Goal: Information Seeking & Learning: Learn about a topic

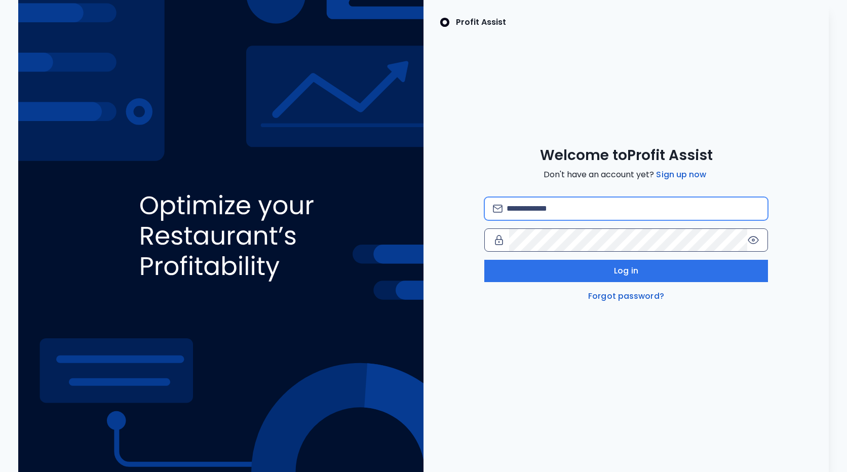
type input "**********"
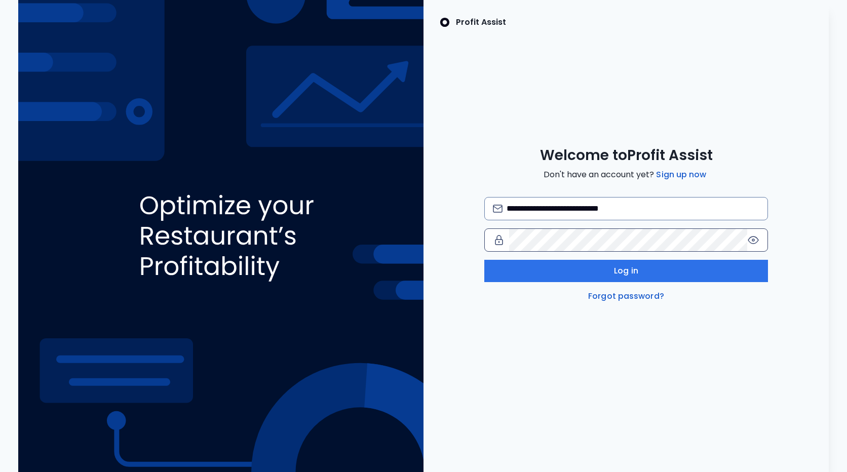
click at [754, 240] on icon at bounding box center [753, 240] width 2 height 2
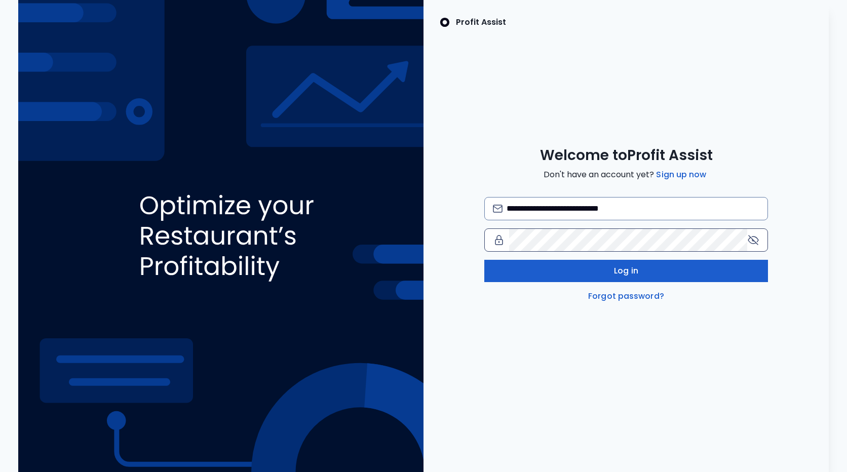
click at [661, 277] on button "Log in" at bounding box center [626, 271] width 284 height 22
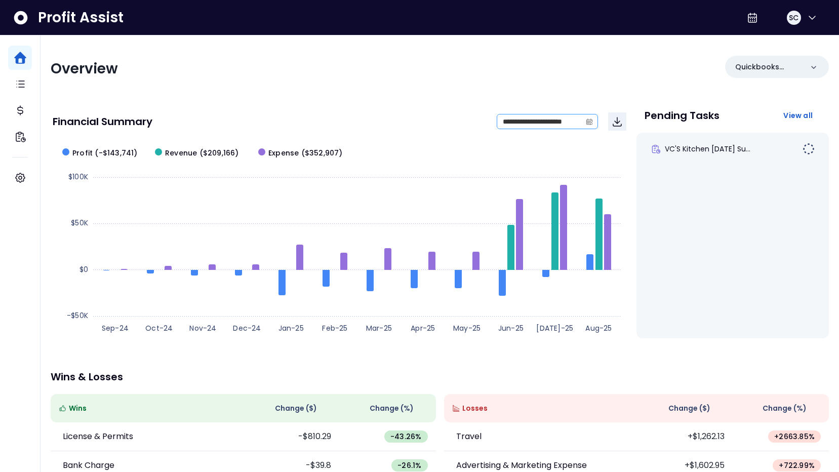
click at [591, 123] on icon "calendar" at bounding box center [589, 121] width 7 height 7
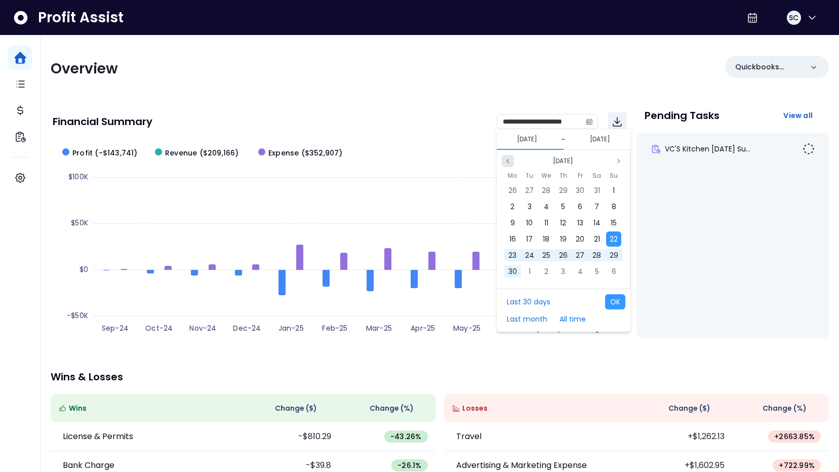
click at [512, 160] on button "Previous month" at bounding box center [508, 161] width 12 height 12
click at [562, 192] on span "1" at bounding box center [563, 190] width 2 height 10
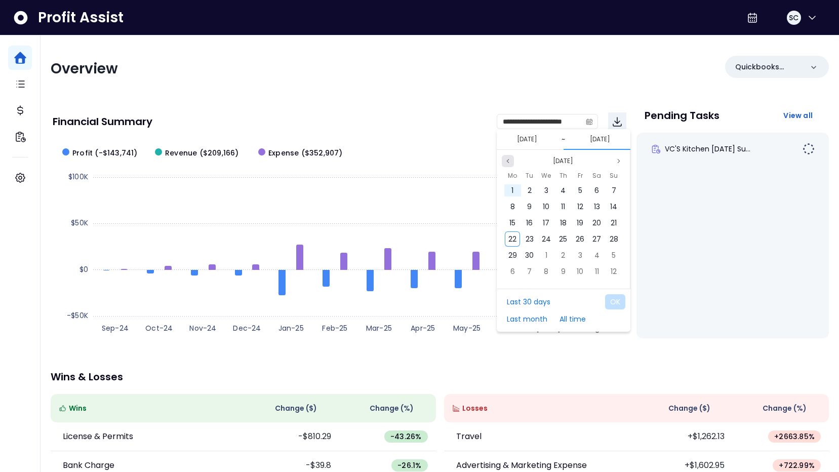
click at [507, 160] on icon "page previous" at bounding box center [508, 161] width 6 height 6
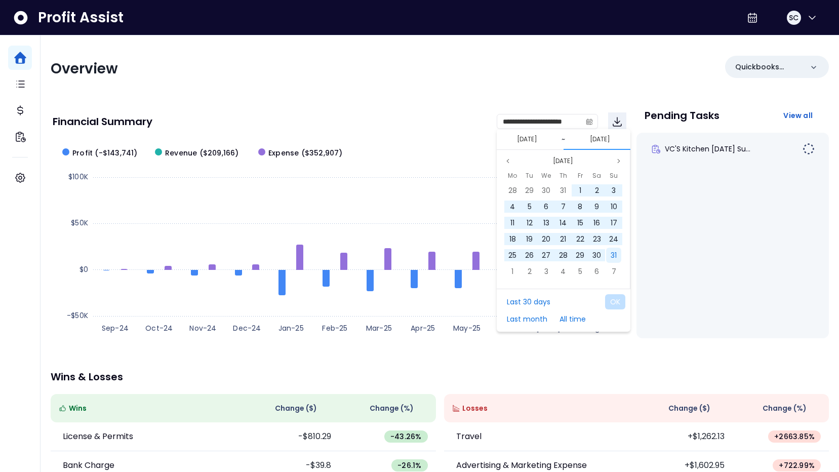
click at [617, 255] on span "31" at bounding box center [614, 255] width 6 height 10
click at [616, 304] on button "OK" at bounding box center [615, 301] width 20 height 15
type input "**********"
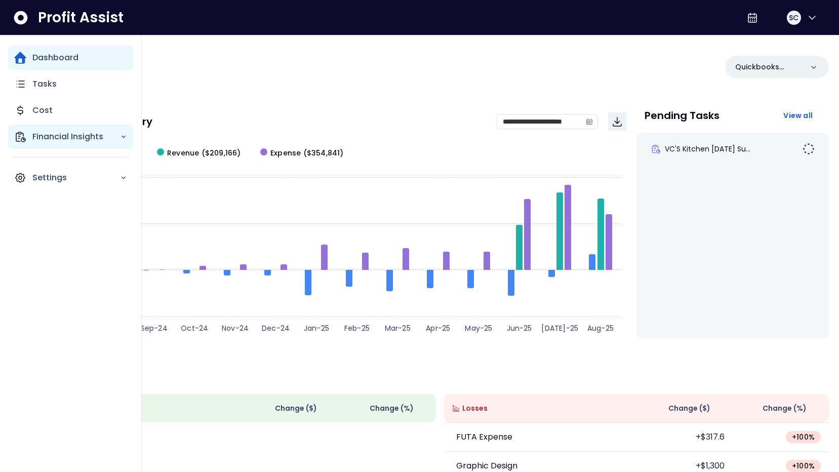
click at [77, 136] on p "Financial Insights" at bounding box center [76, 137] width 88 height 12
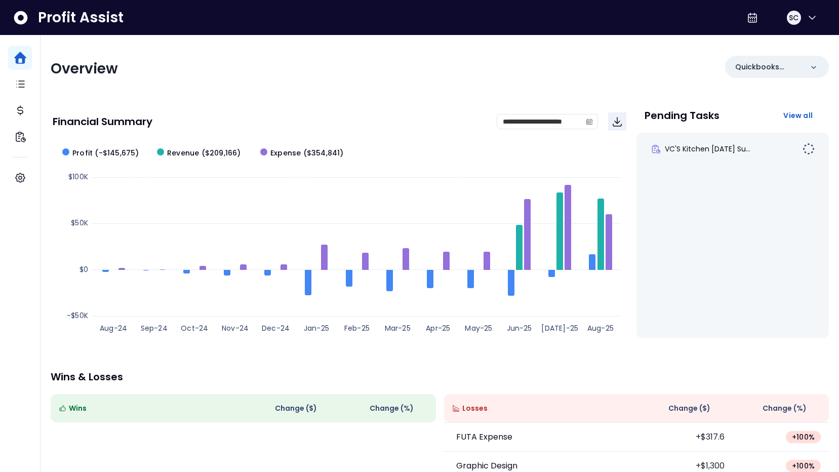
click at [311, 124] on div "Financial Summary" at bounding box center [275, 122] width 444 height 10
click at [795, 22] on div "SC" at bounding box center [794, 18] width 14 height 14
click at [450, 105] on div "**********" at bounding box center [340, 121] width 574 height 34
click at [790, 118] on span "View all" at bounding box center [798, 115] width 29 height 10
click at [617, 121] on icon "Download" at bounding box center [618, 122] width 8 height 9
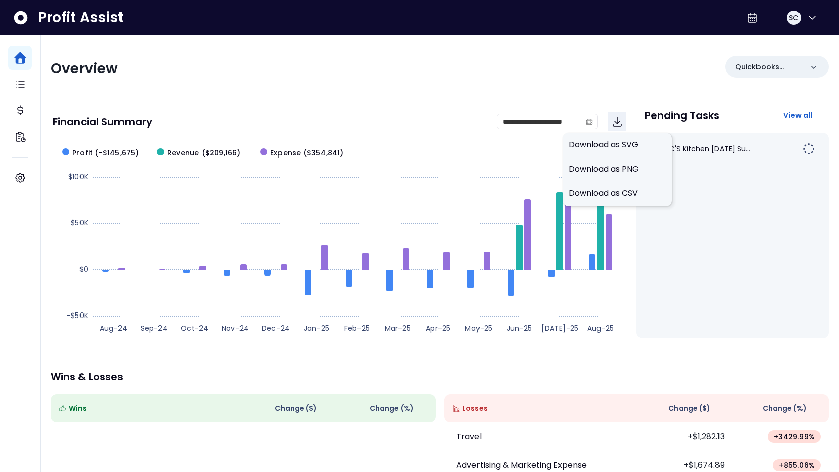
click at [448, 150] on rect at bounding box center [340, 240] width 574 height 203
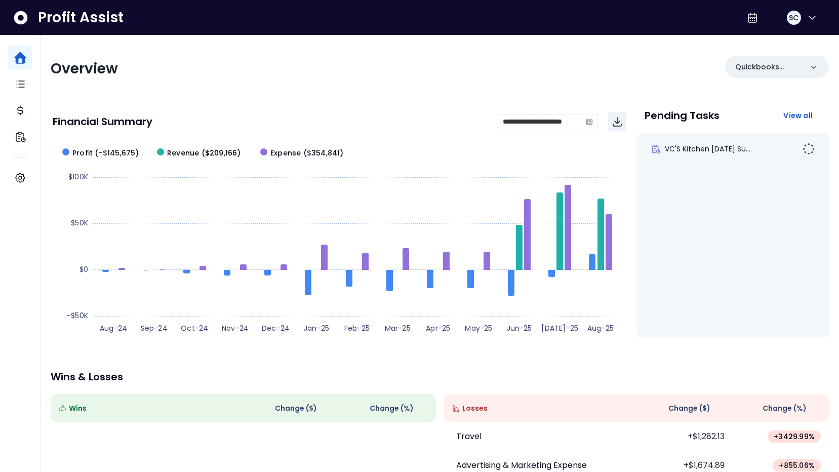
click at [209, 150] on span "Revenue ($209,166)" at bounding box center [204, 153] width 74 height 11
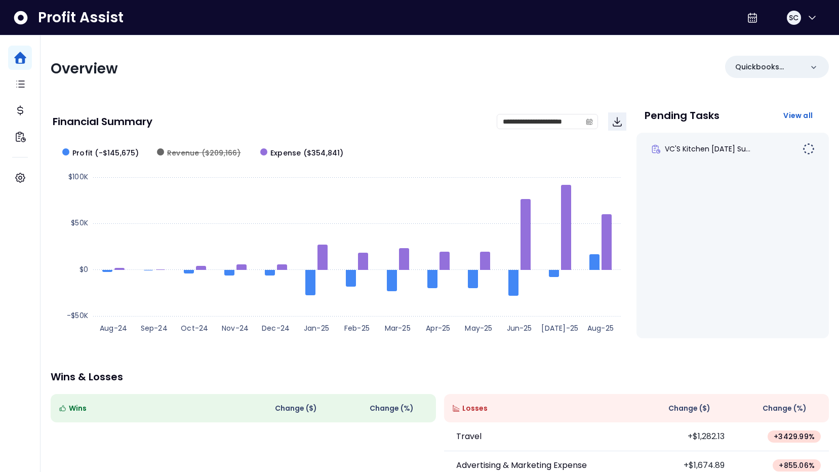
click at [199, 154] on span "Revenue ($209,166)" at bounding box center [204, 153] width 74 height 11
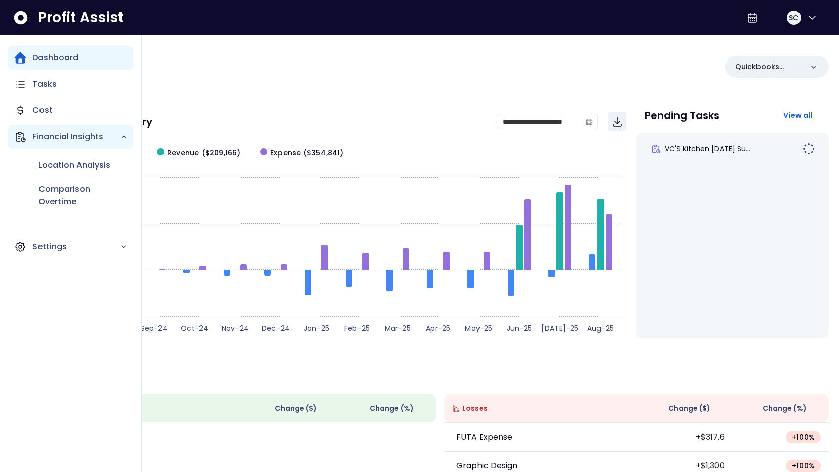
click at [50, 138] on p "Financial Insights" at bounding box center [76, 137] width 88 height 12
click at [60, 170] on p "Location Analysis" at bounding box center [75, 165] width 72 height 12
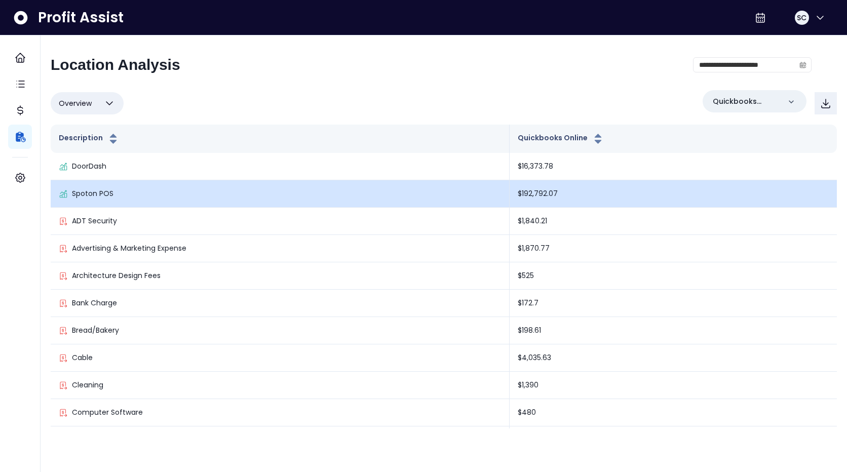
click at [100, 195] on p "Spoton POS" at bounding box center [93, 193] width 42 height 11
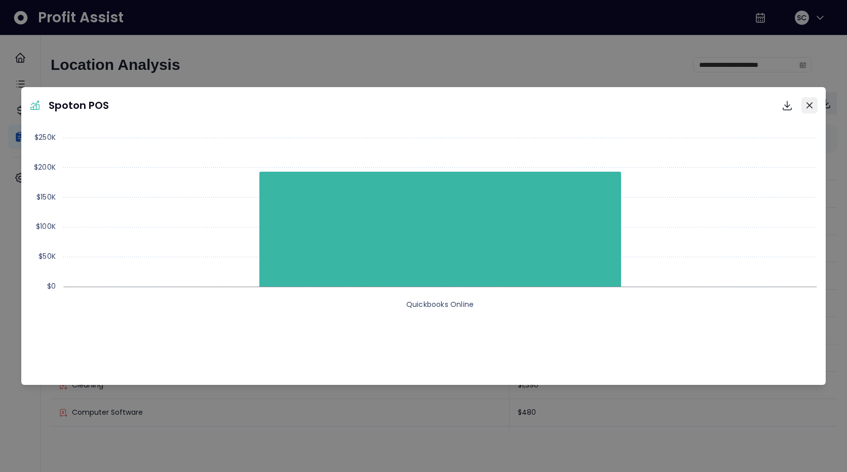
click at [813, 104] on button "Close" at bounding box center [809, 105] width 16 height 16
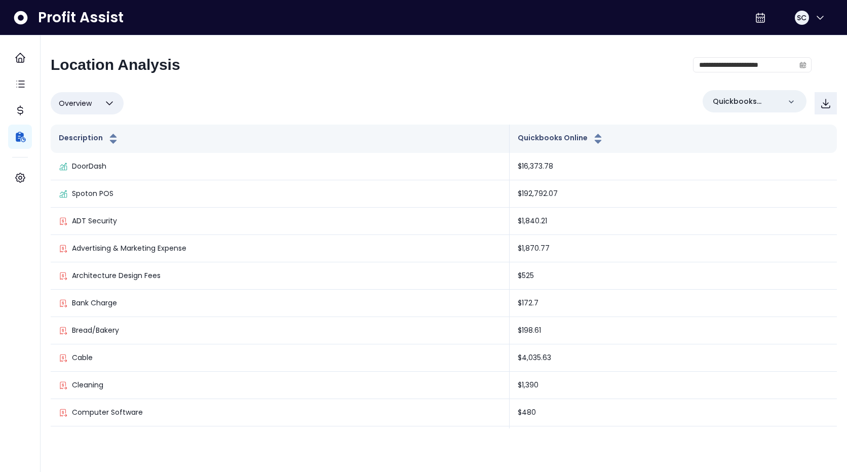
click at [88, 106] on span "Overview" at bounding box center [75, 103] width 33 height 12
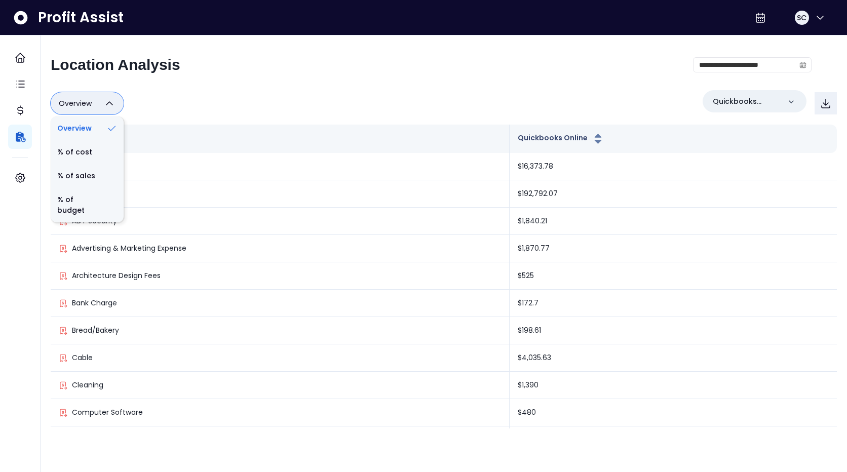
click at [232, 101] on div "Overview Overview % of cost % of sales % of budget ******** Quickbooks Online" at bounding box center [444, 103] width 786 height 26
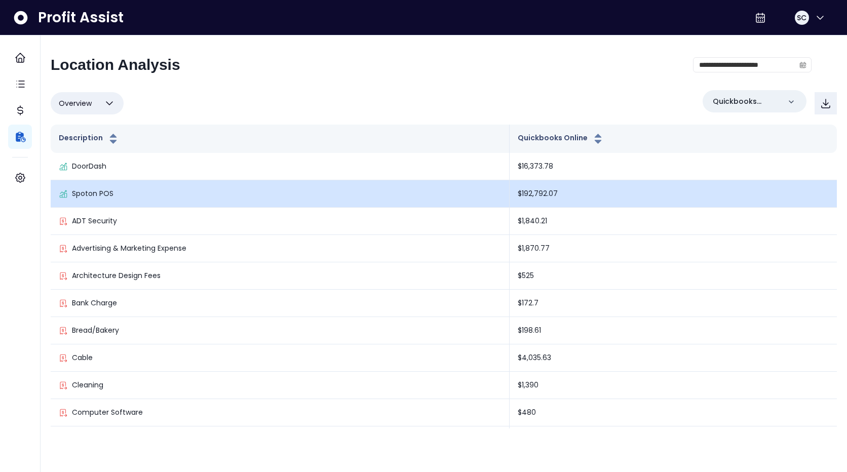
click at [86, 195] on p "Spoton POS" at bounding box center [93, 193] width 42 height 11
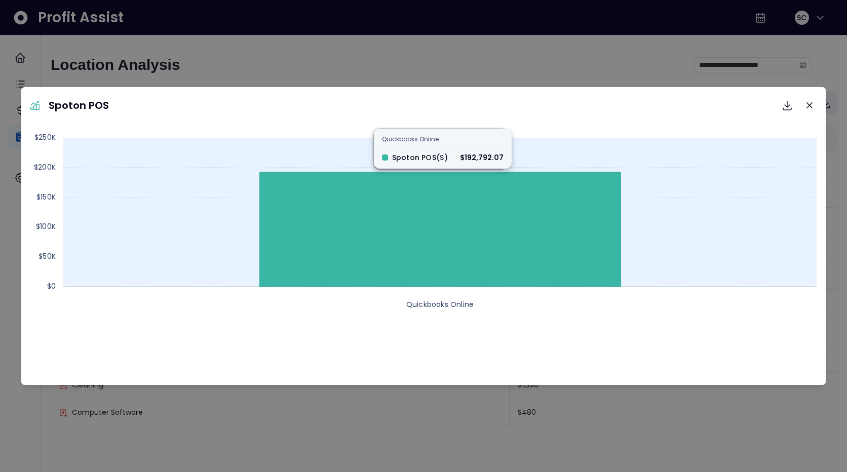
click at [417, 219] on icon at bounding box center [440, 229] width 362 height 115
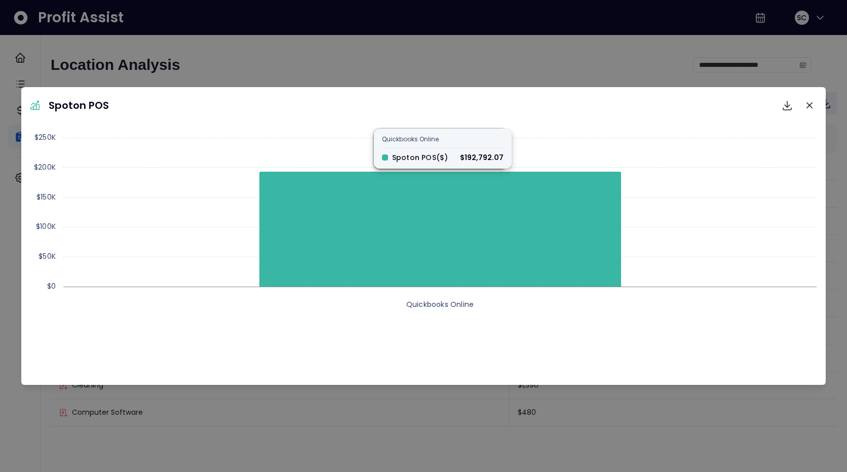
drag, startPoint x: 21, startPoint y: 124, endPoint x: 87, endPoint y: 112, distance: 66.8
click at [23, 127] on div "Created with Highcharts 11.4.8 Quickbooks Online $0 $50K $100K $150K $200K $250…" at bounding box center [423, 254] width 805 height 261
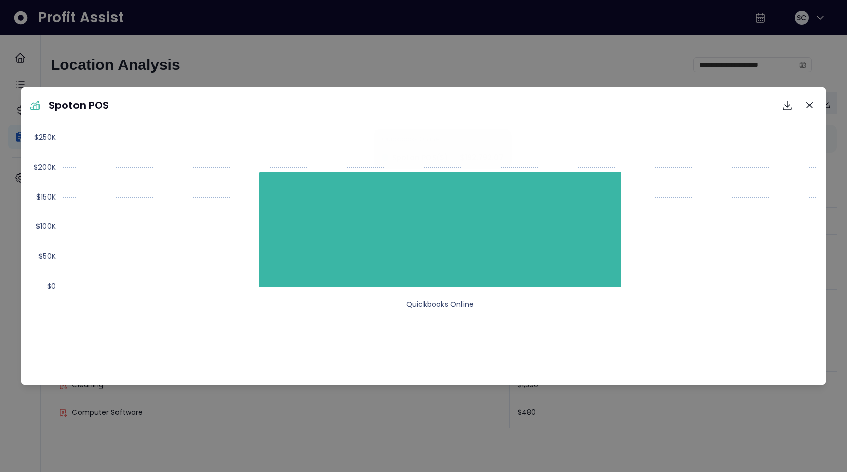
drag, startPoint x: 592, startPoint y: 75, endPoint x: 629, endPoint y: 79, distance: 37.2
click at [594, 77] on div "Spoton POS Download SVG Download PNG Download CSV Created with Highcharts 11.4.…" at bounding box center [423, 236] width 847 height 472
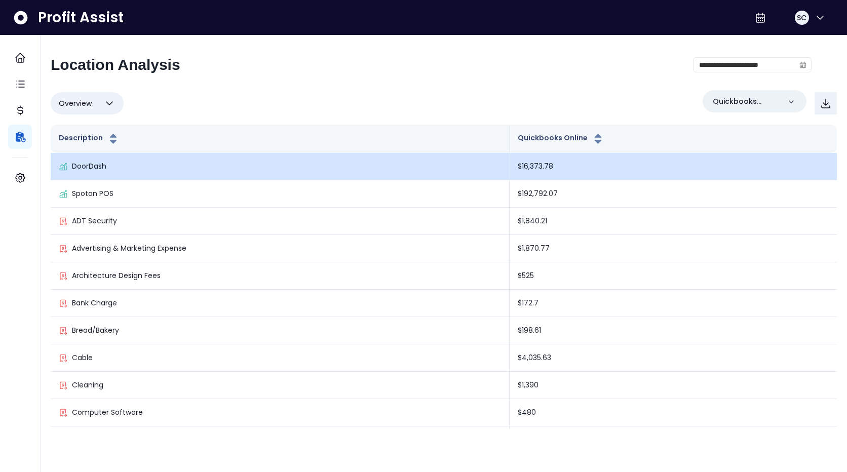
click at [84, 165] on p "DoorDash" at bounding box center [89, 166] width 34 height 11
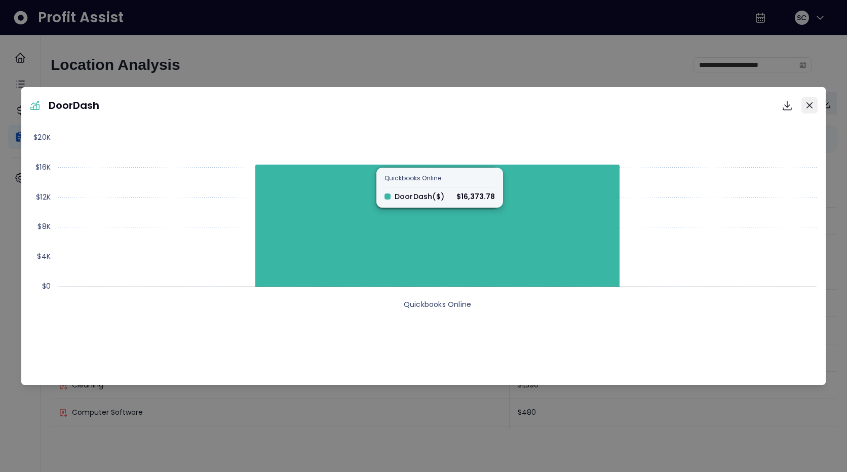
click at [808, 106] on icon "Close" at bounding box center [810, 105] width 6 height 6
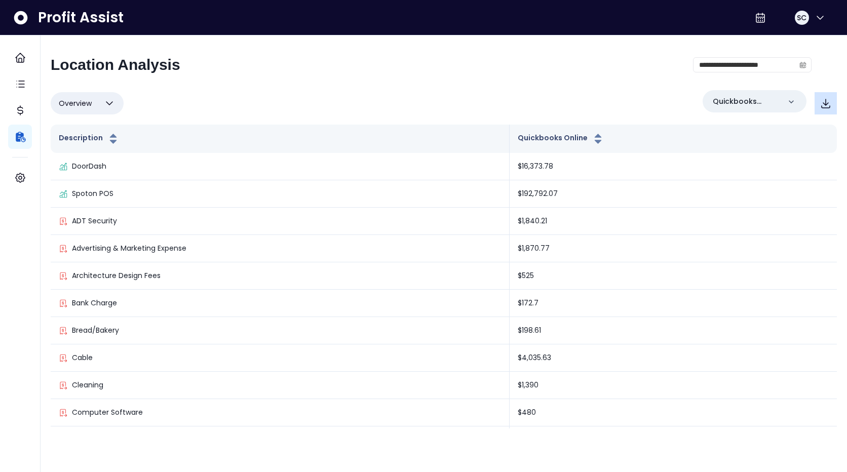
click at [835, 104] on button "button" at bounding box center [826, 103] width 22 height 22
click at [531, 74] on div "**********" at bounding box center [431, 69] width 761 height 26
click at [814, 18] on icon "button" at bounding box center [820, 18] width 12 height 12
click at [279, 51] on div "**********" at bounding box center [444, 236] width 807 height 403
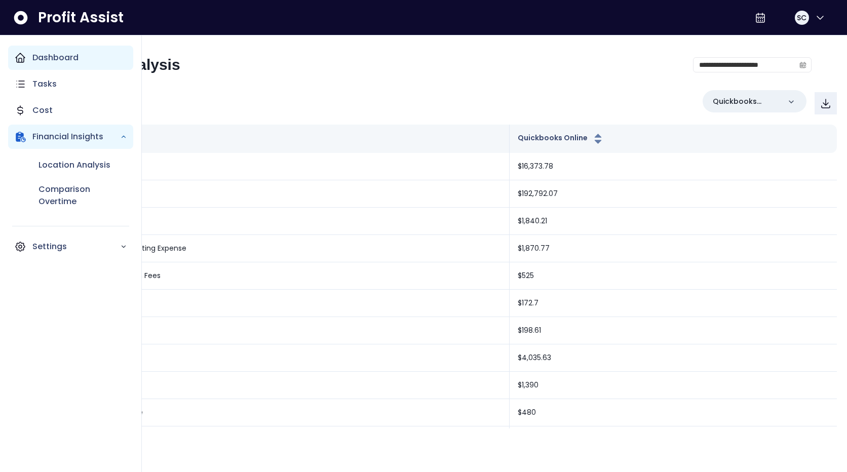
click at [40, 59] on p "Dashboard" at bounding box center [55, 58] width 46 height 12
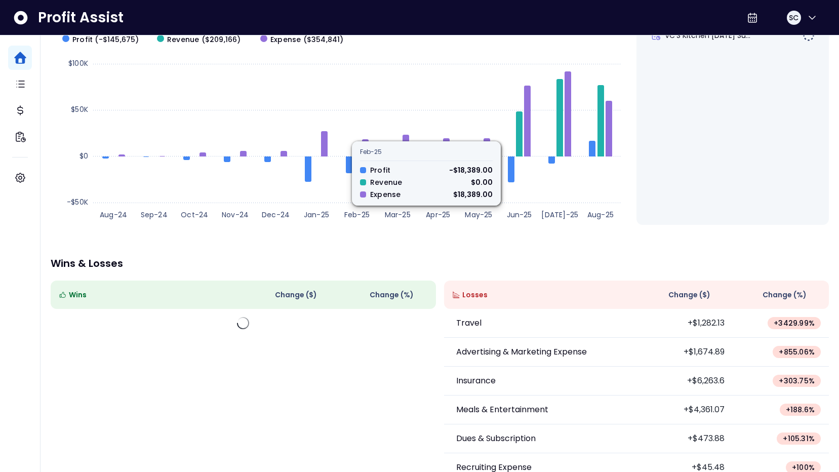
scroll to position [163, 0]
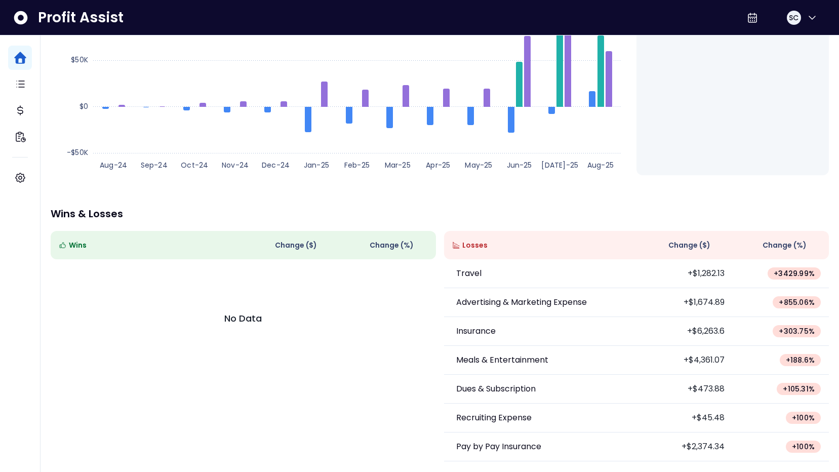
click at [68, 245] on div "Wins" at bounding box center [147, 245] width 176 height 12
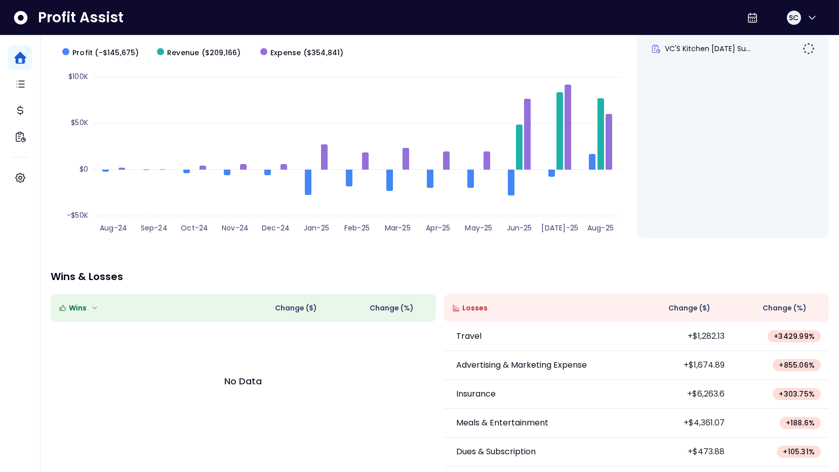
scroll to position [0, 0]
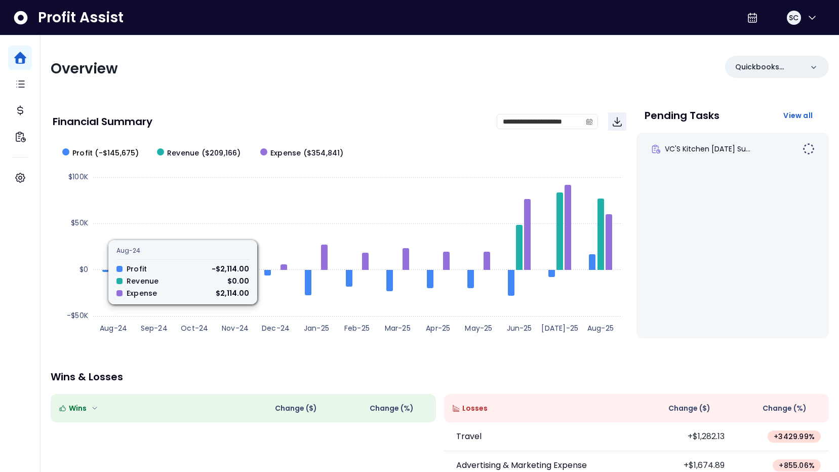
click at [105, 154] on span "Profit (-$145,675)" at bounding box center [105, 153] width 67 height 11
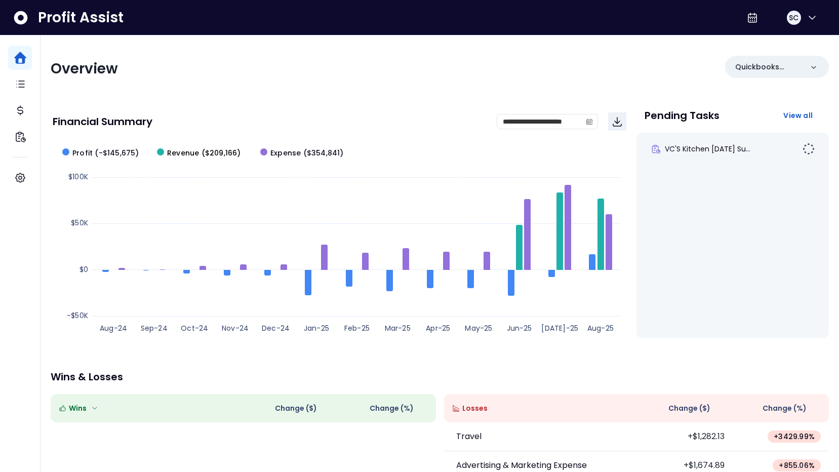
click at [185, 151] on span "Revenue ($209,166)" at bounding box center [204, 153] width 74 height 11
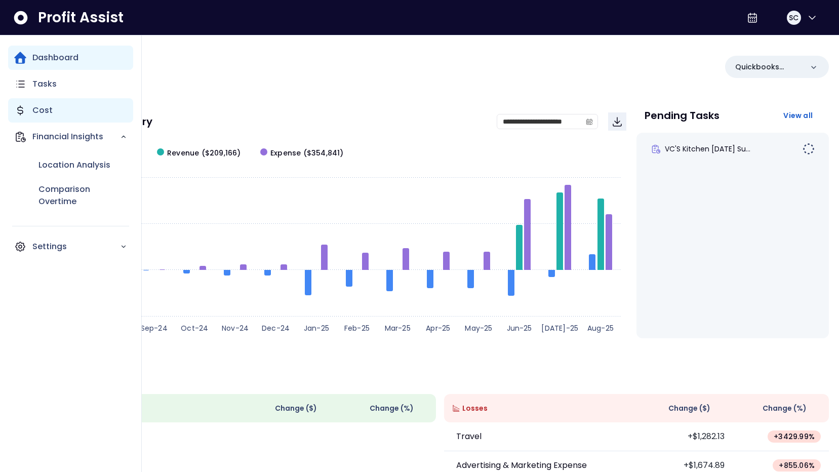
click at [50, 110] on p "Cost" at bounding box center [42, 110] width 20 height 12
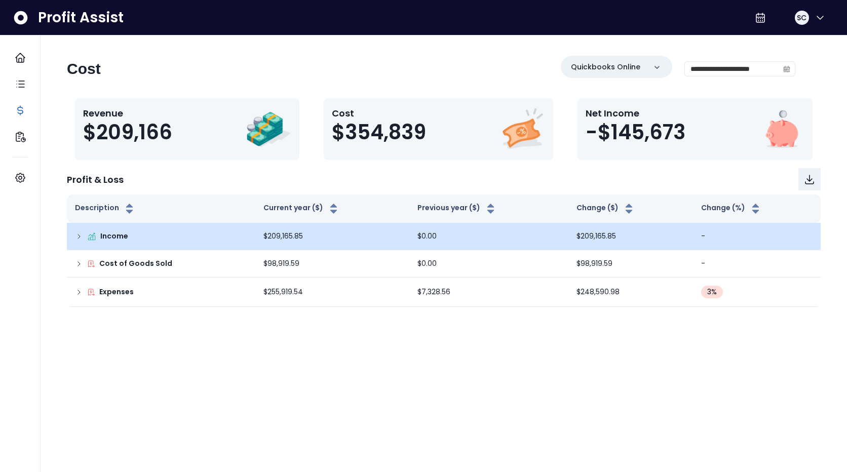
click at [79, 238] on icon at bounding box center [79, 237] width 2 height 4
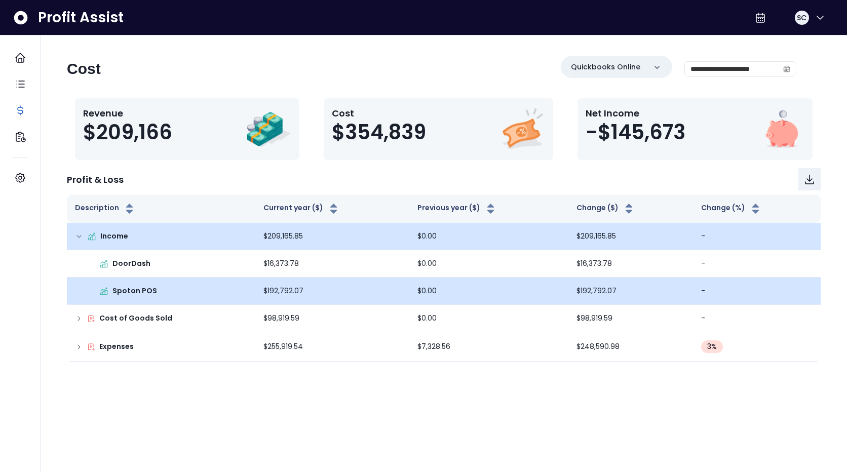
click at [701, 291] on td "-" at bounding box center [757, 291] width 128 height 27
click at [275, 288] on td "$192,792.07" at bounding box center [332, 291] width 154 height 27
click at [120, 290] on p "Spoton POS" at bounding box center [134, 291] width 45 height 11
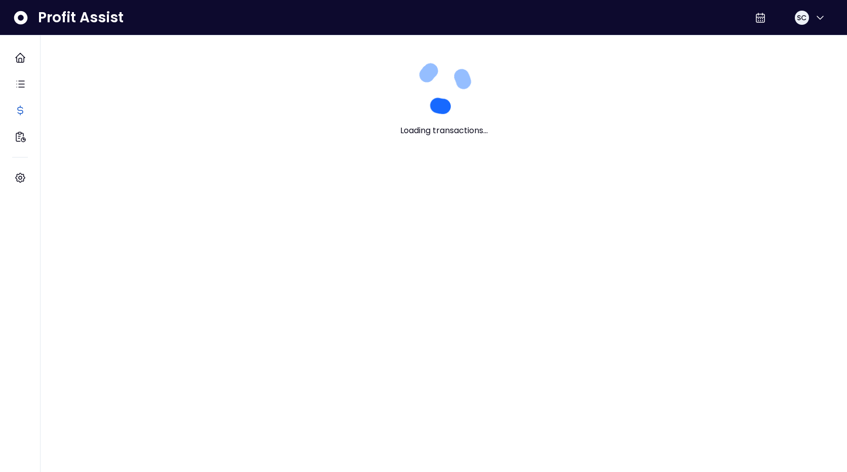
click at [120, 147] on html "Dashboard Tasks Cost Financial Insights Settings Profit Assist SC Loading trans…" at bounding box center [423, 73] width 847 height 147
